Goal: Submit feedback/report problem

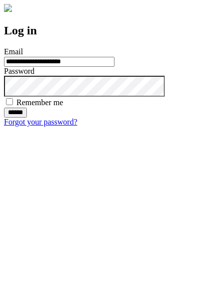
type input "**********"
click at [27, 118] on input "******" at bounding box center [15, 113] width 23 height 10
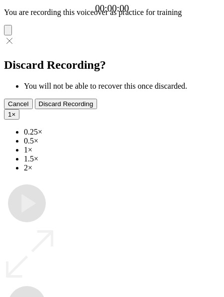
type input "**********"
